Goal: Information Seeking & Learning: Learn about a topic

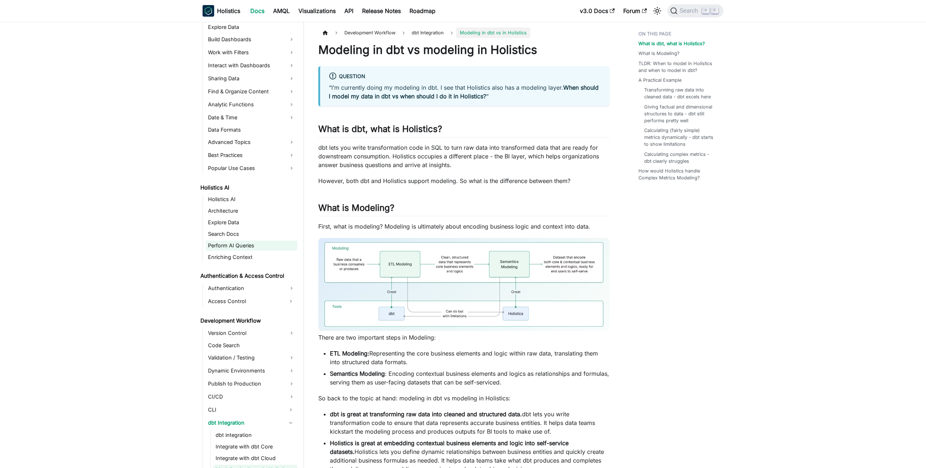
scroll to position [214, 0]
click at [232, 210] on link "Architecture" at bounding box center [251, 209] width 91 height 10
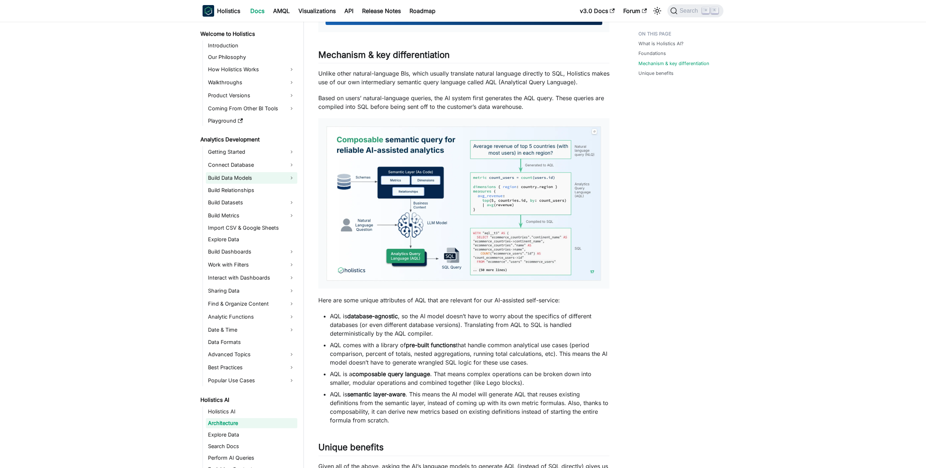
click at [246, 178] on link "Build Data Models" at bounding box center [251, 178] width 91 height 12
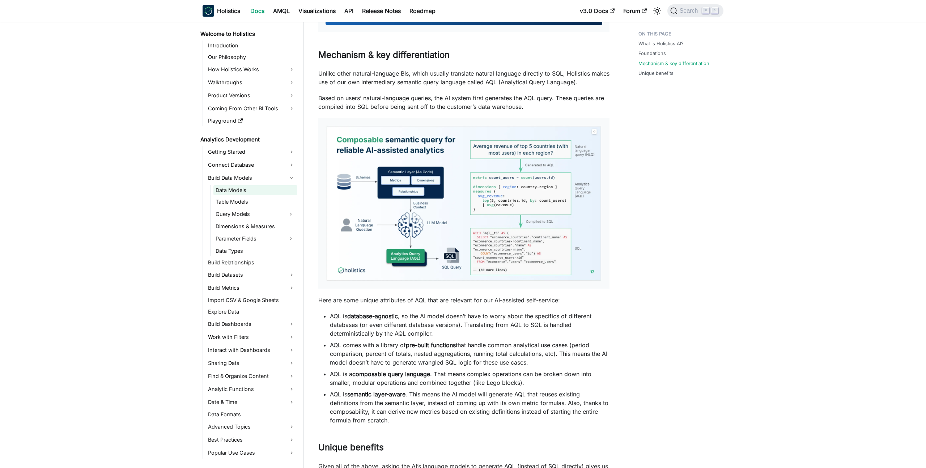
click at [247, 192] on link "Data Models" at bounding box center [255, 190] width 84 height 10
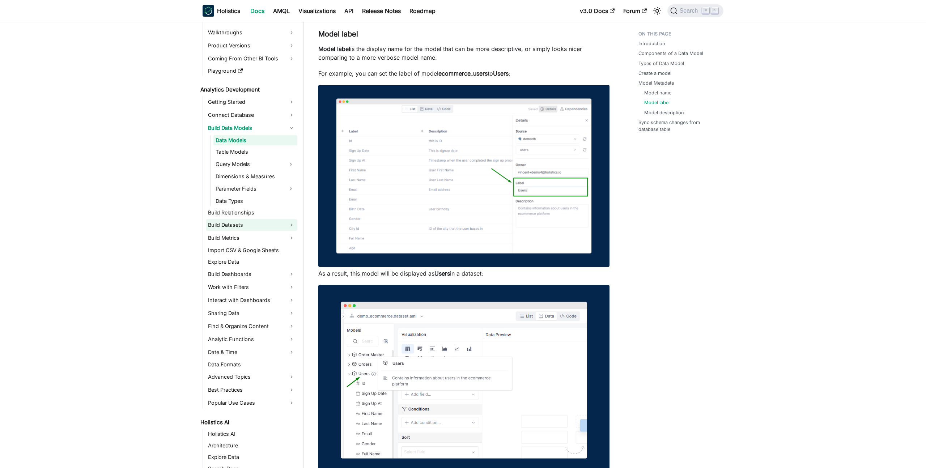
scroll to position [51, 0]
click at [435, 154] on img at bounding box center [463, 176] width 291 height 182
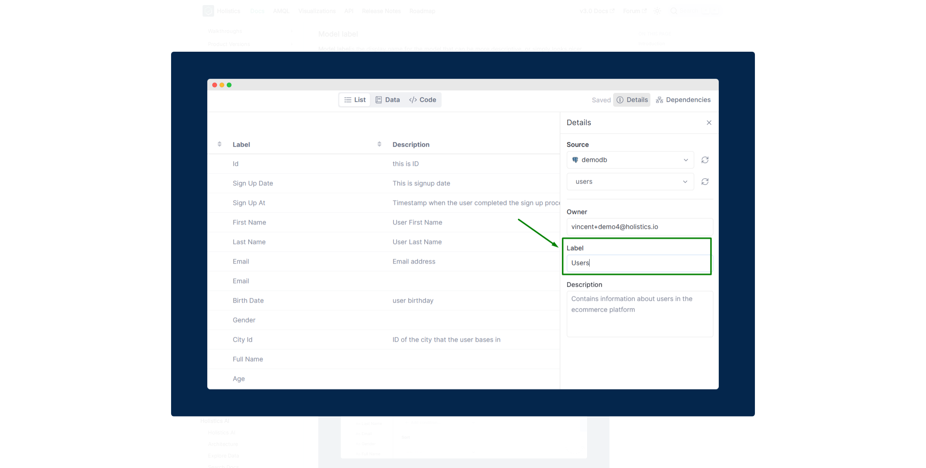
click at [457, 33] on div at bounding box center [463, 234] width 926 height 468
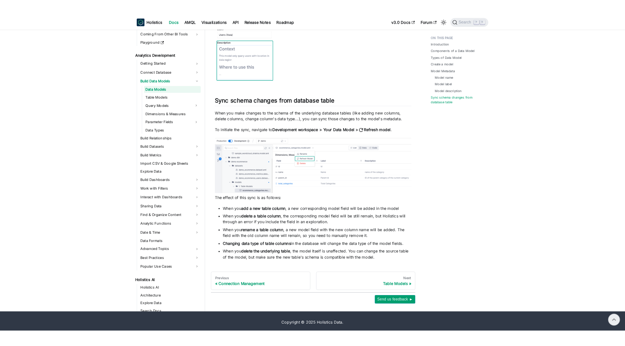
scroll to position [2000, 0]
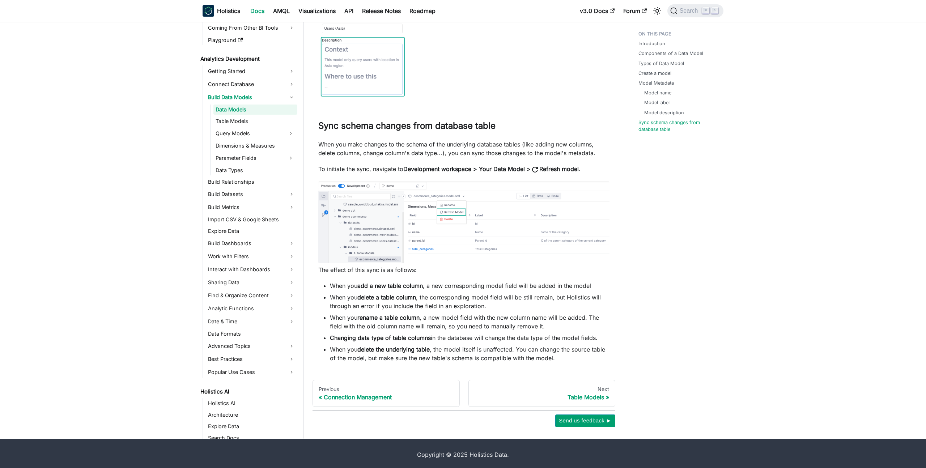
click at [439, 227] on img at bounding box center [463, 222] width 291 height 82
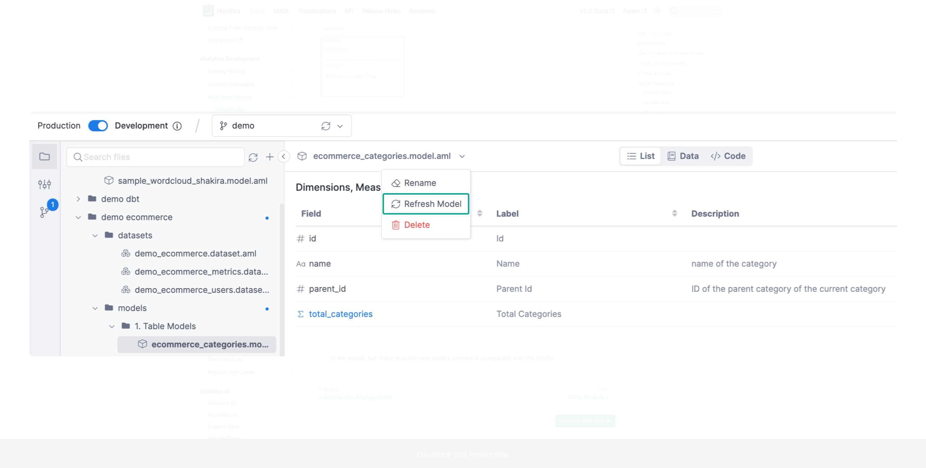
click at [432, 71] on div at bounding box center [463, 234] width 926 height 468
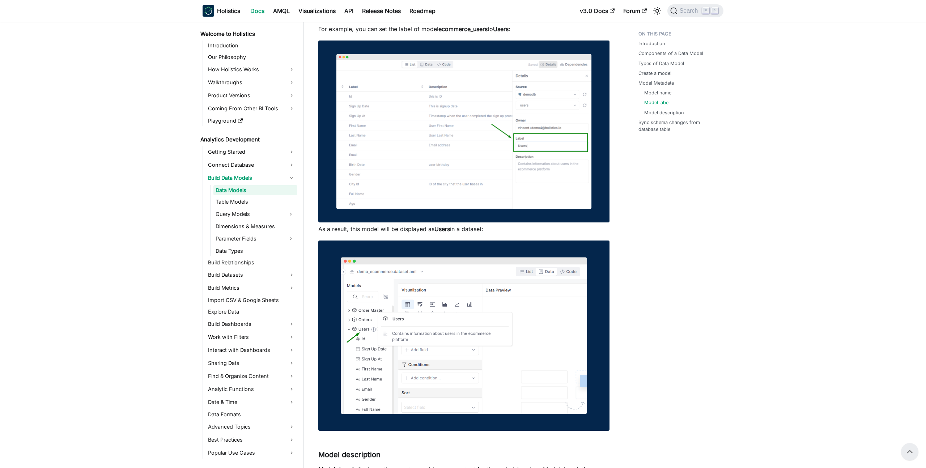
scroll to position [1469, 0]
